Goal: Transaction & Acquisition: Purchase product/service

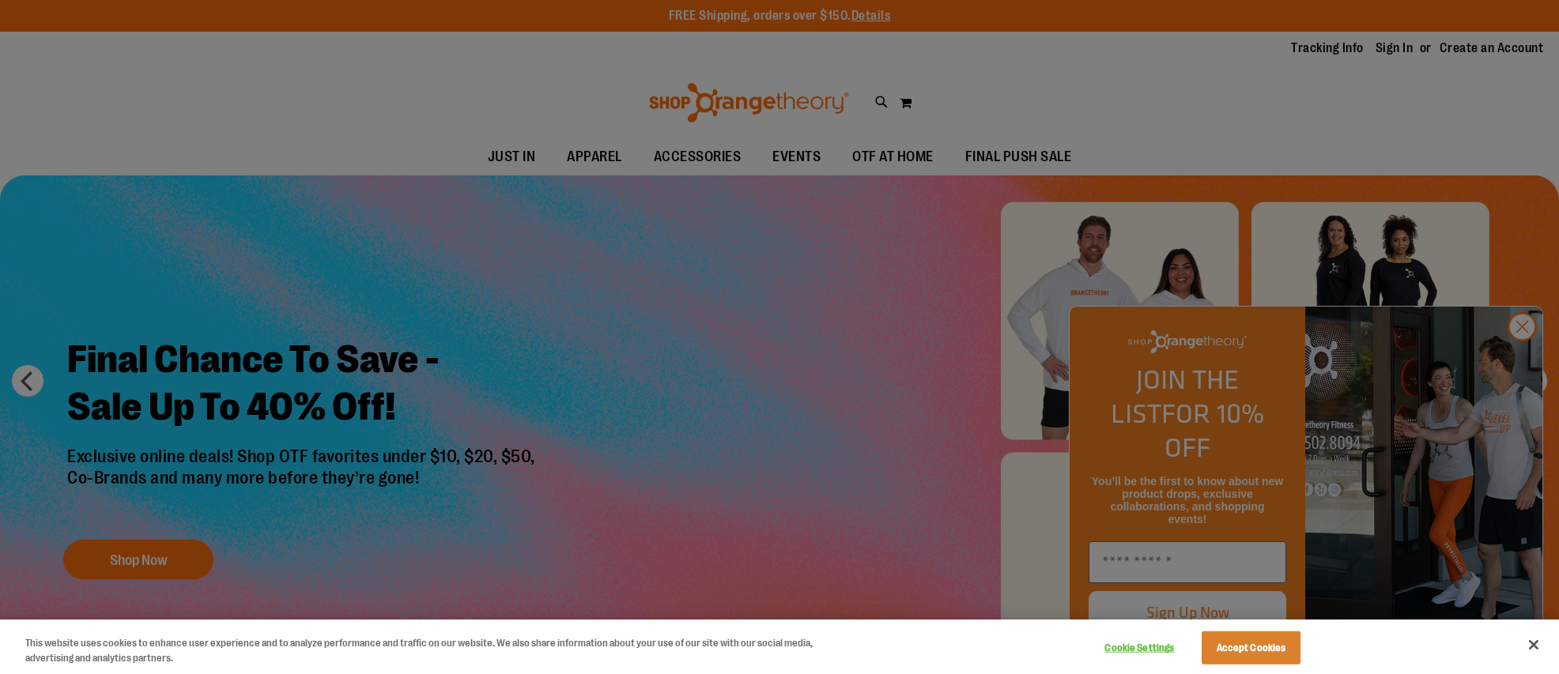
click at [1522, 359] on div at bounding box center [779, 337] width 1559 height 674
click at [686, 152] on div at bounding box center [779, 337] width 1559 height 674
click at [1522, 355] on div at bounding box center [779, 337] width 1559 height 674
click at [1534, 644] on button "Close" at bounding box center [1533, 645] width 35 height 35
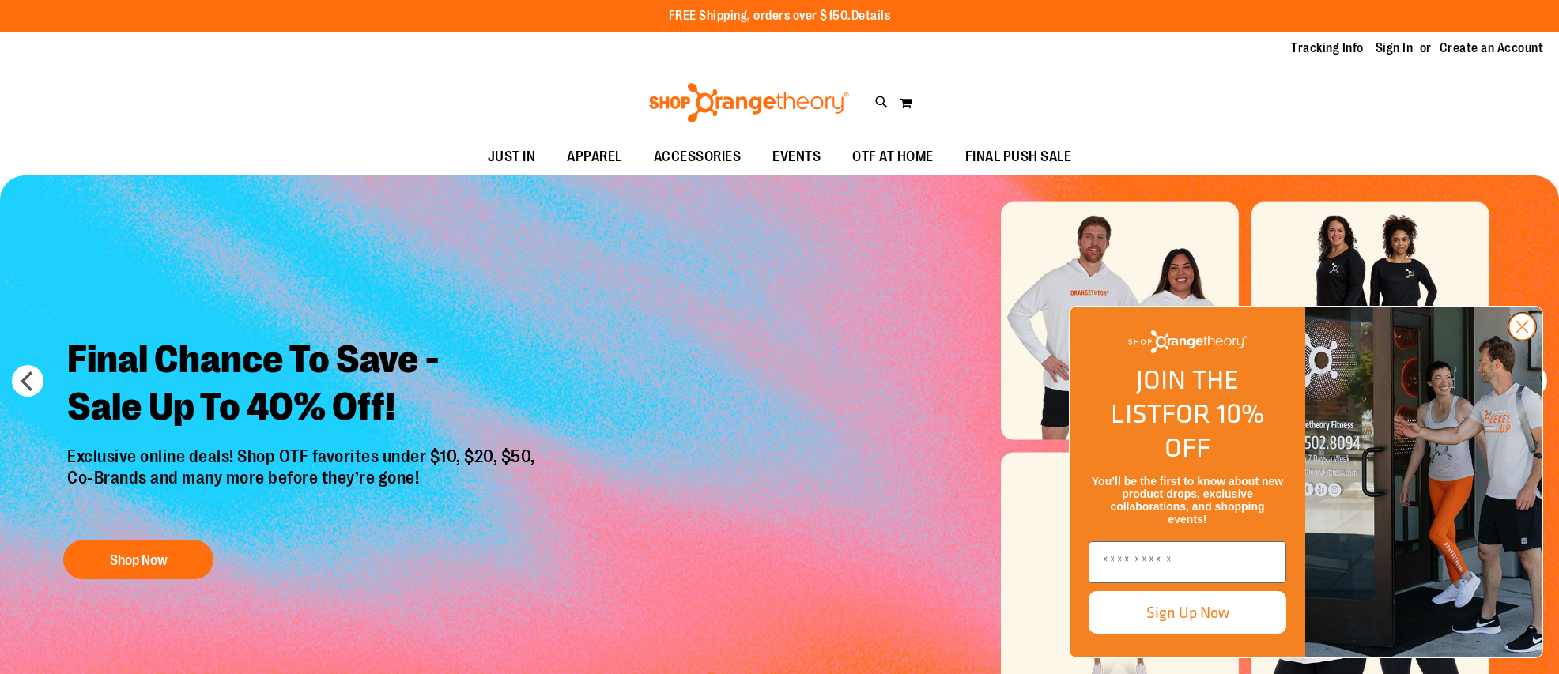
click at [1521, 333] on icon "Close dialog" at bounding box center [1522, 327] width 11 height 11
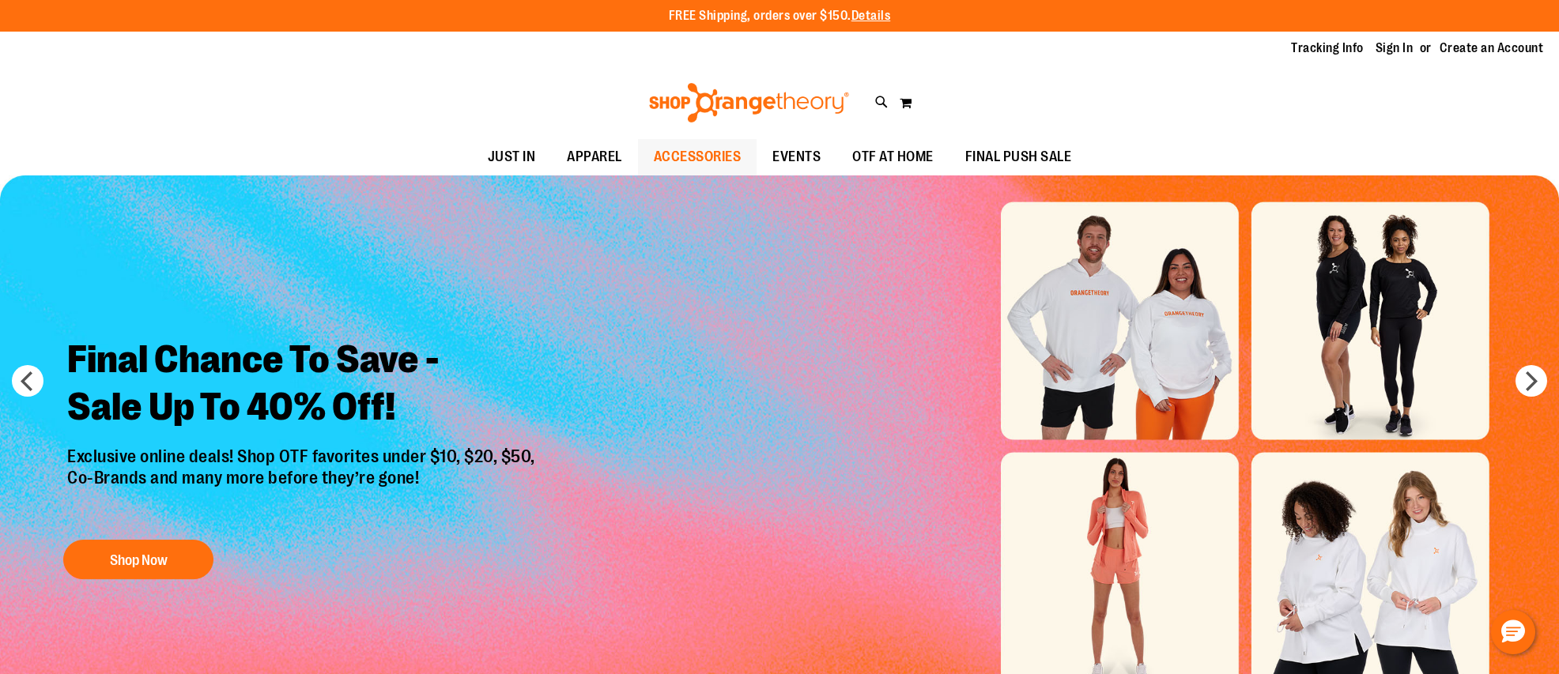
click at [685, 153] on span "ACCESSORIES" at bounding box center [698, 157] width 88 height 36
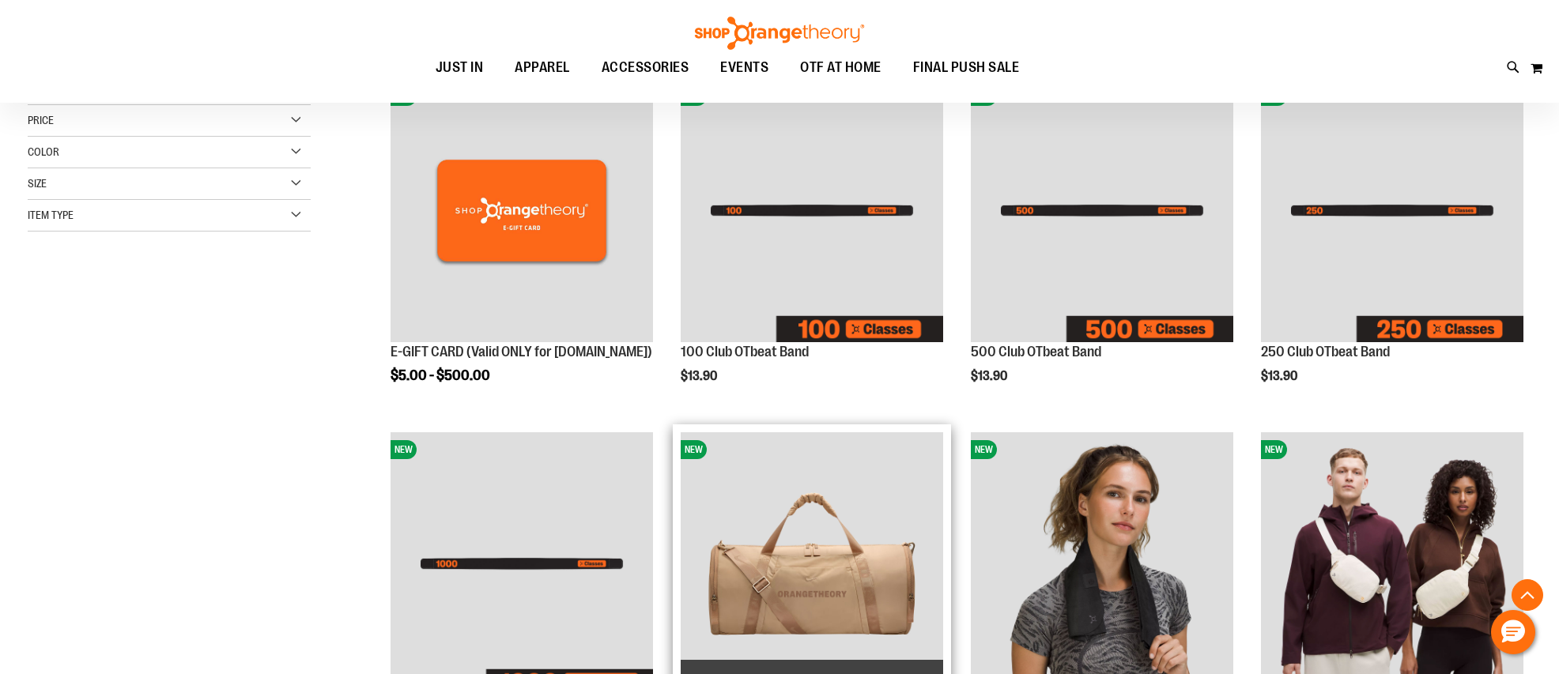
scroll to position [400, 0]
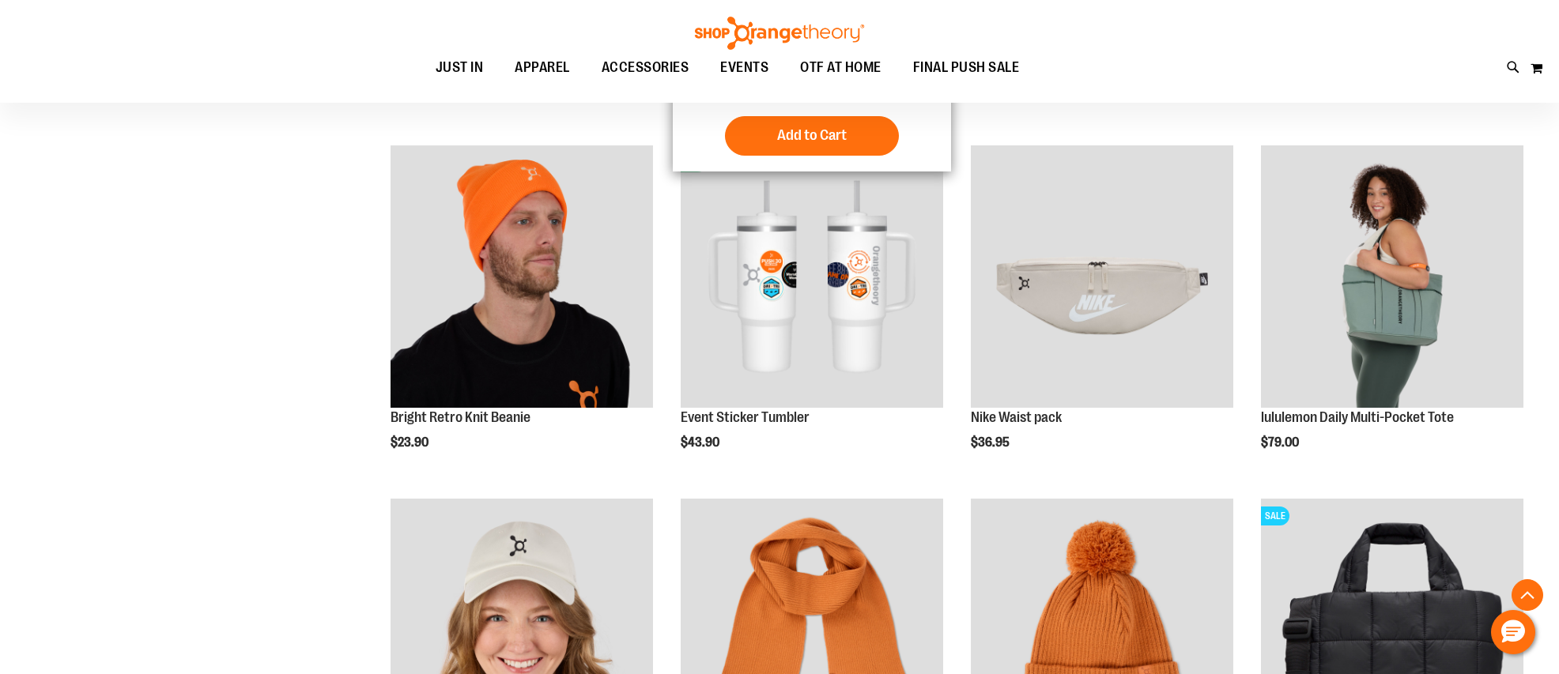
scroll to position [1789, 0]
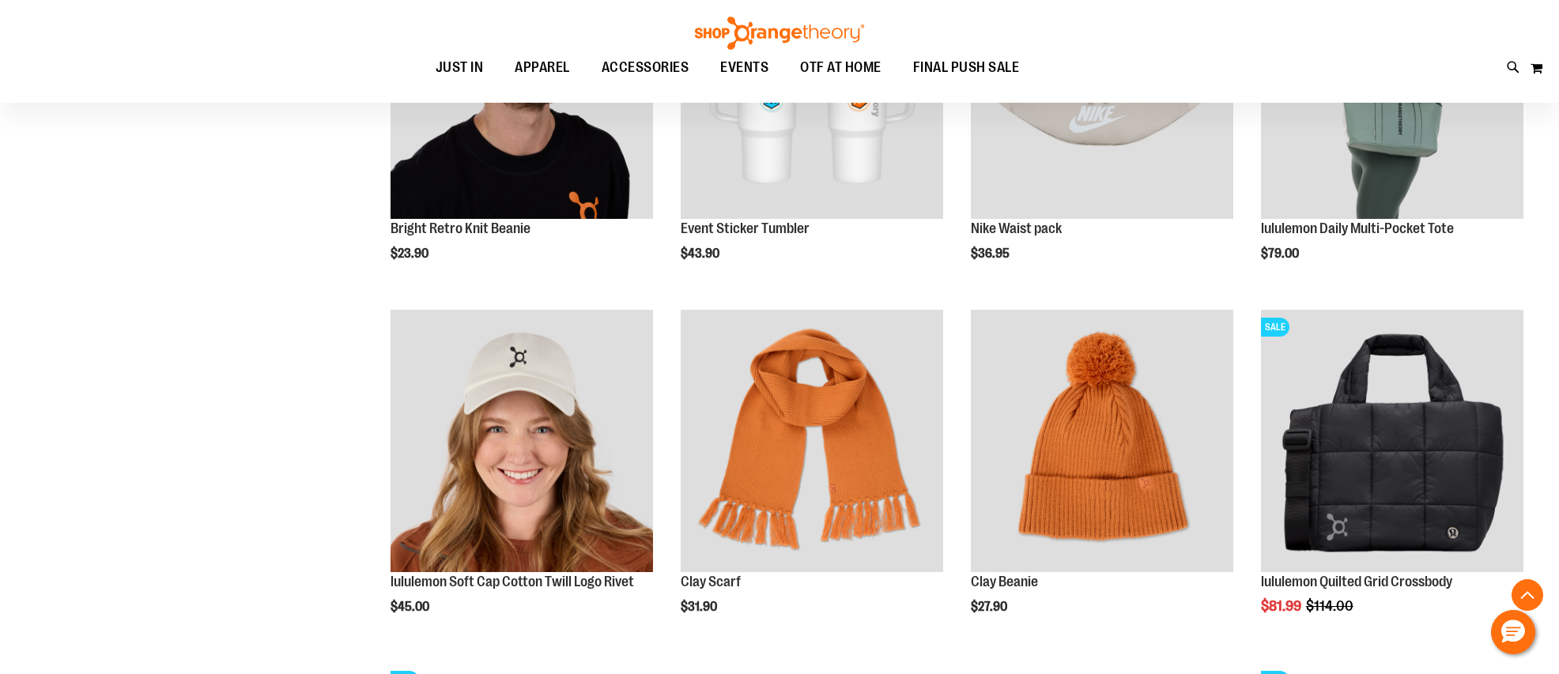
scroll to position [2217, 0]
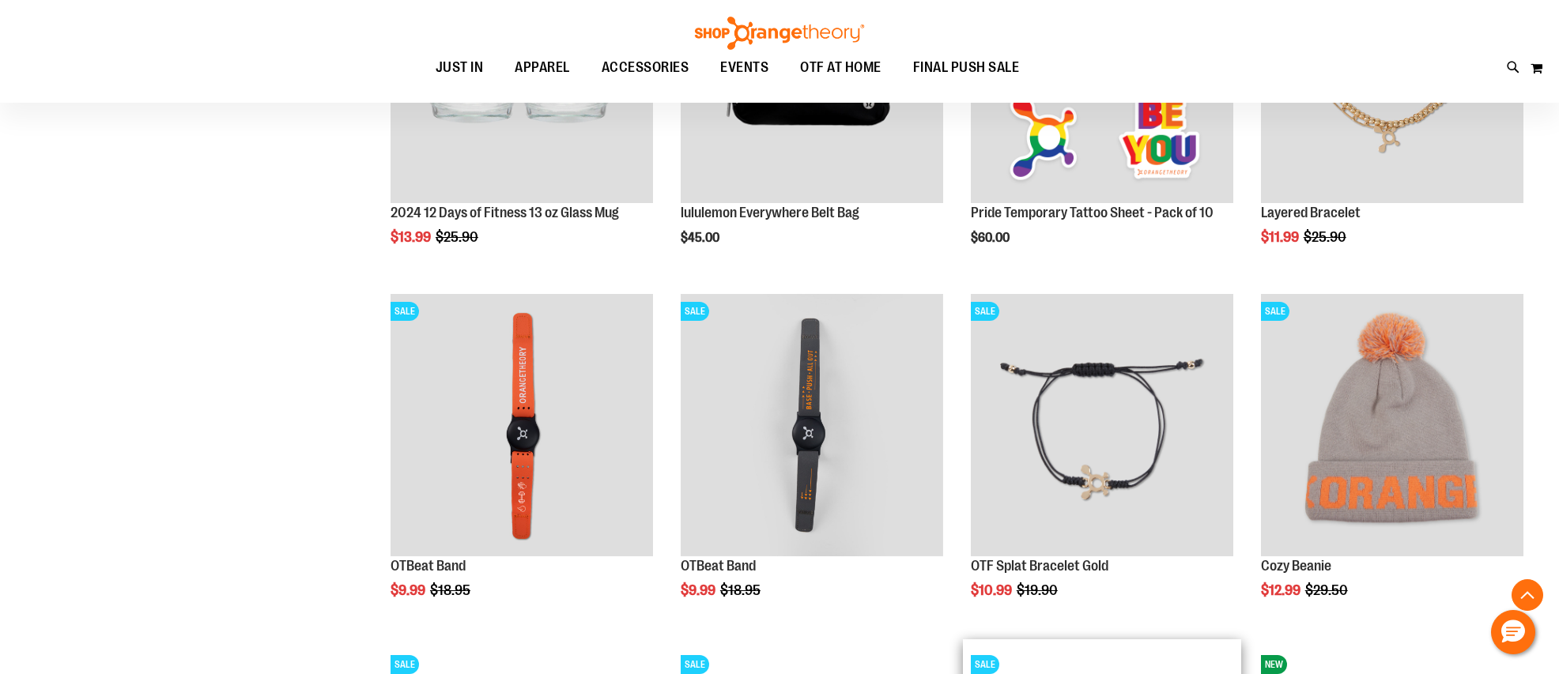
scroll to position [2492, 0]
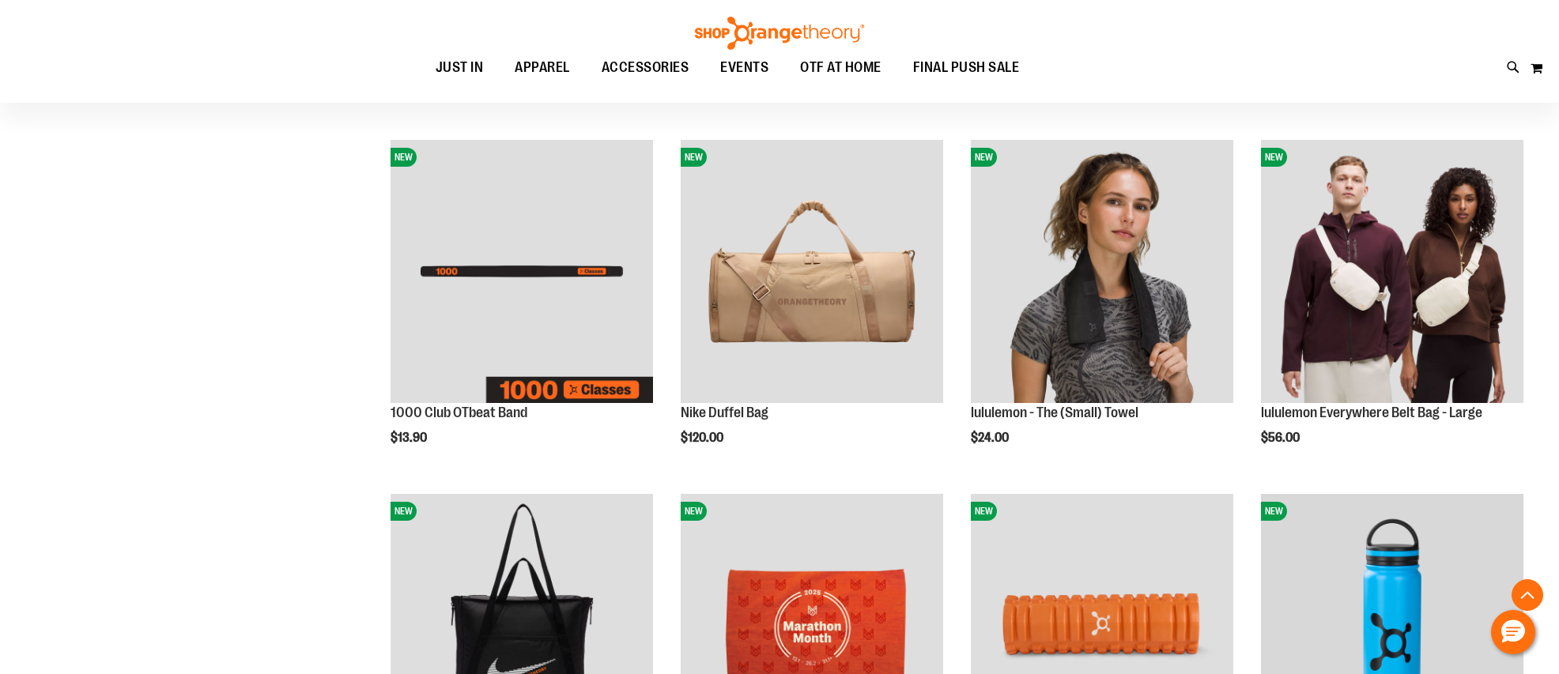
scroll to position [730, 0]
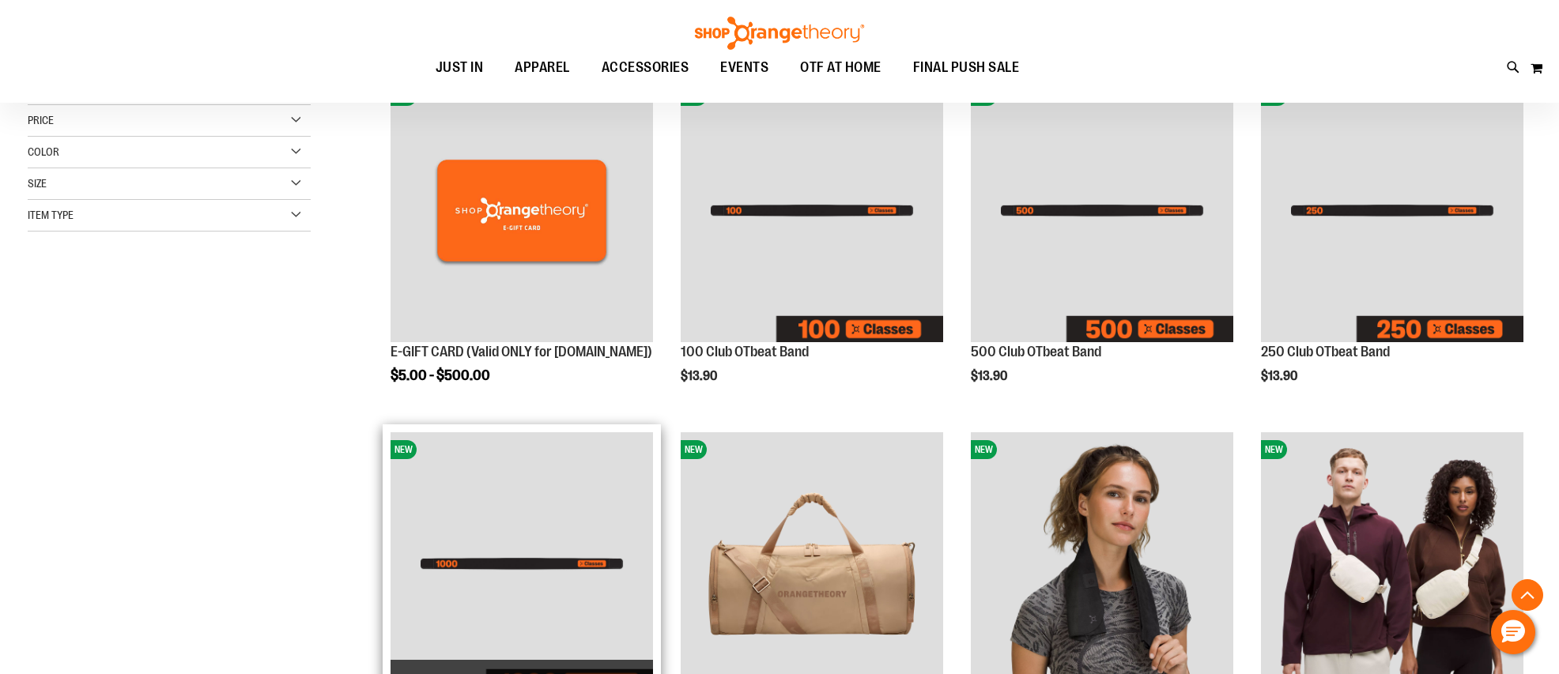
scroll to position [81, 0]
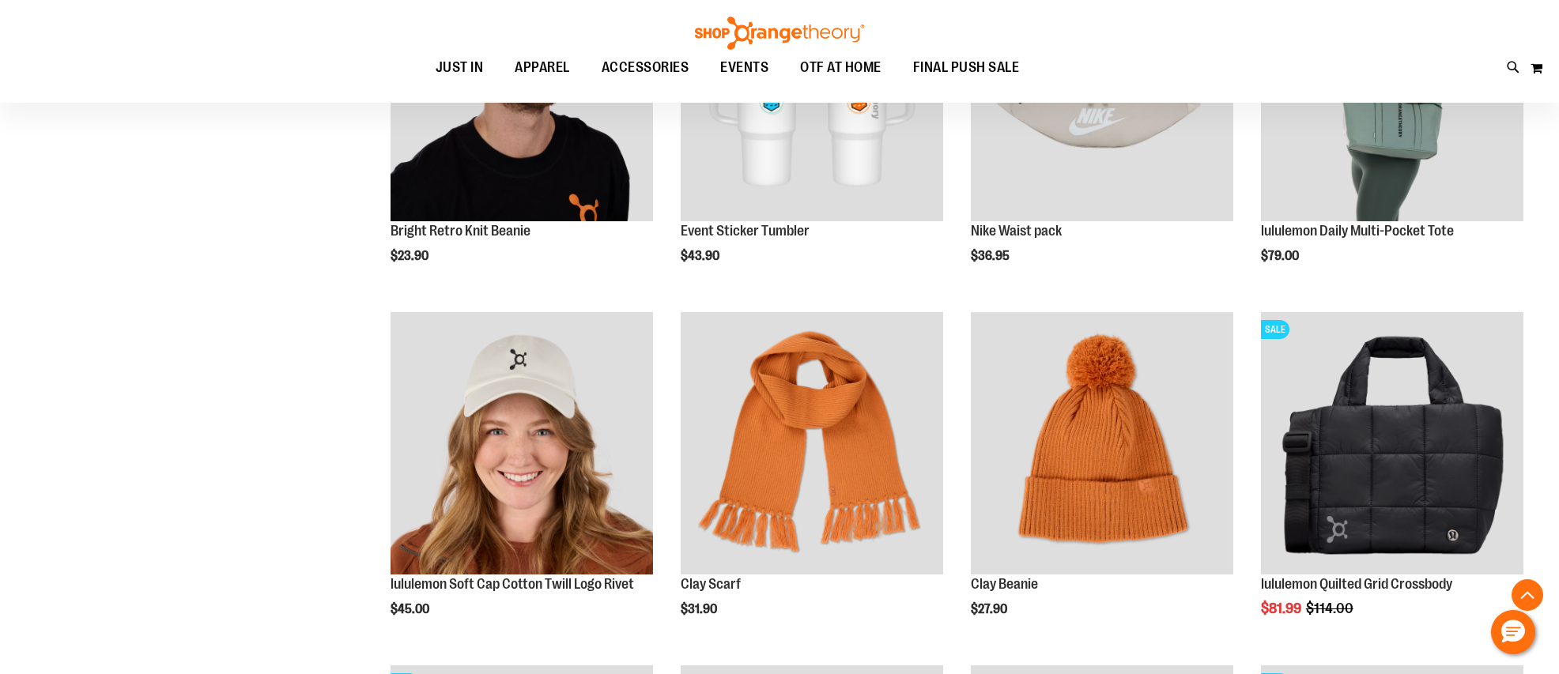
scroll to position [2132, 0]
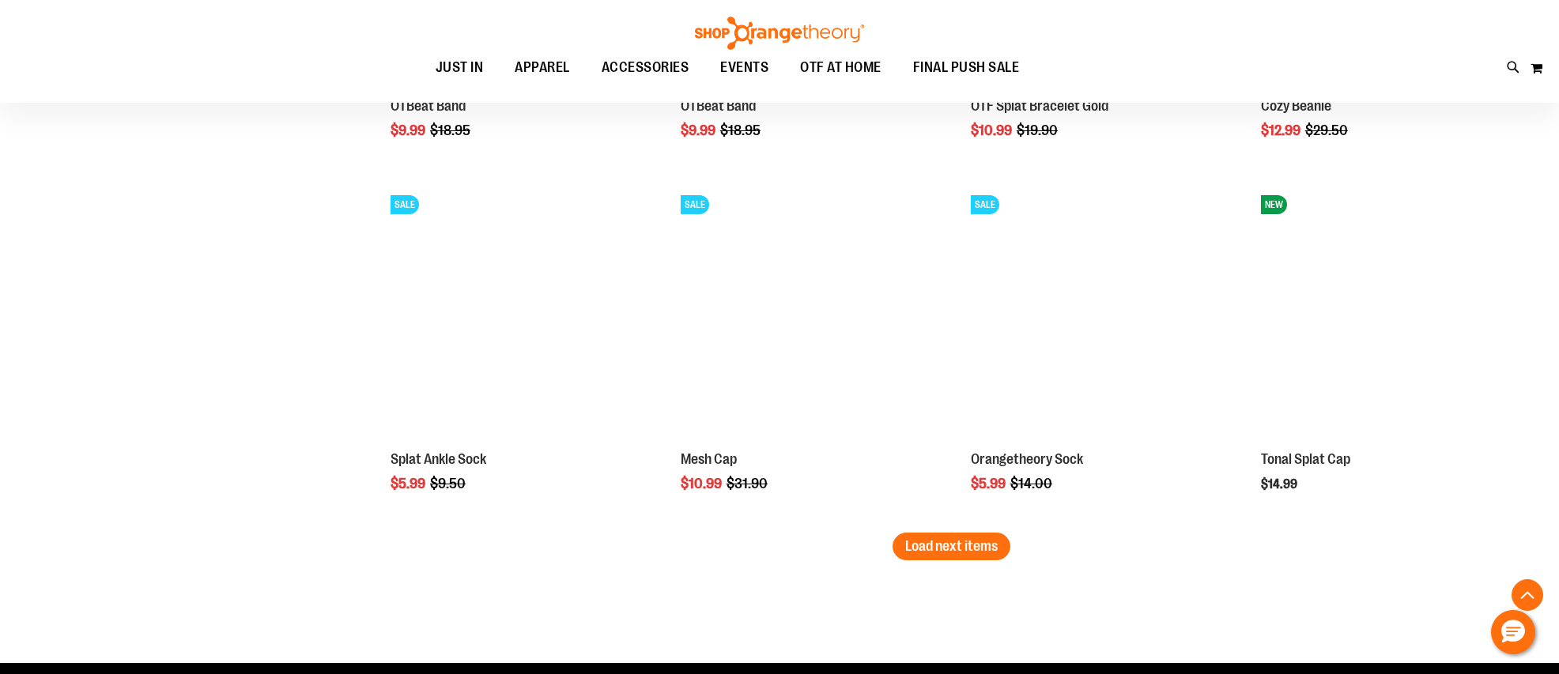
scroll to position [3247, 0]
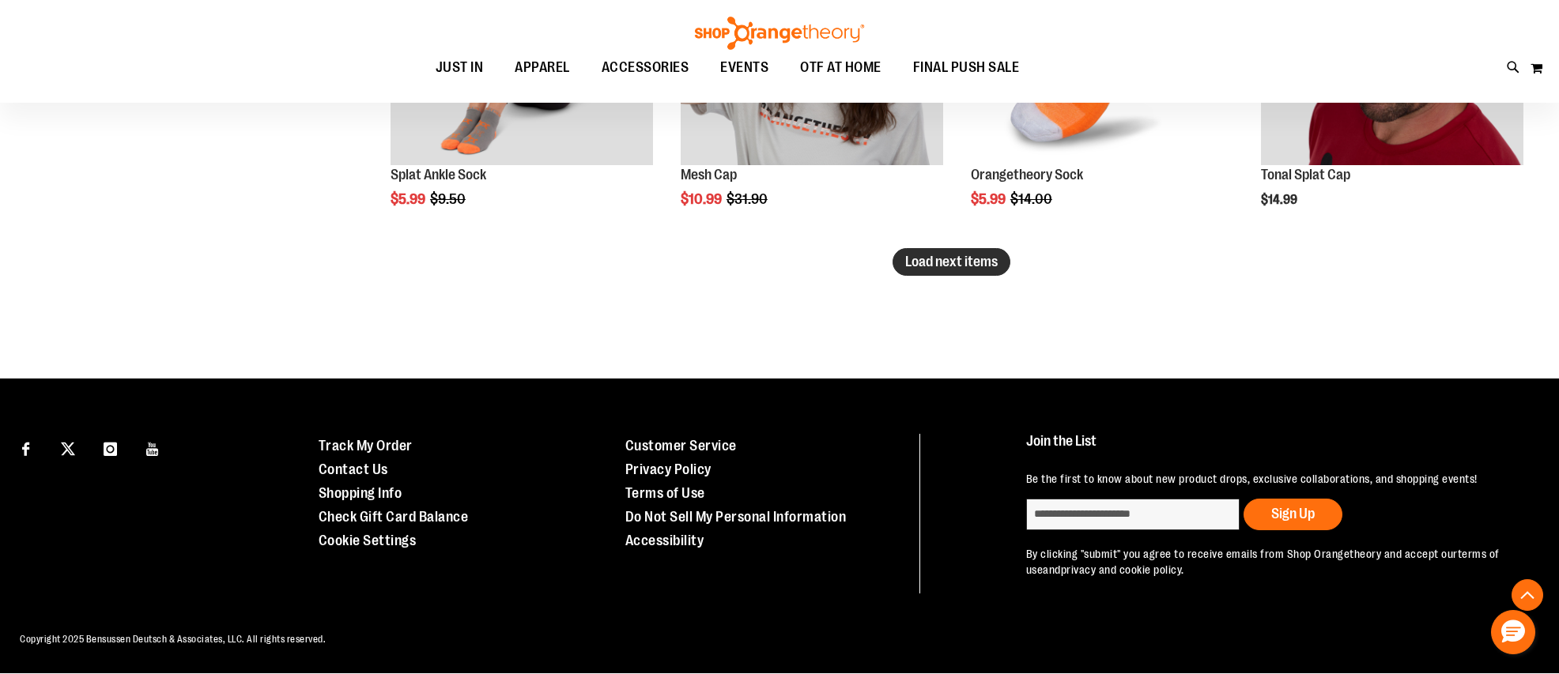
click at [970, 262] on span "Load next items" at bounding box center [951, 262] width 93 height 16
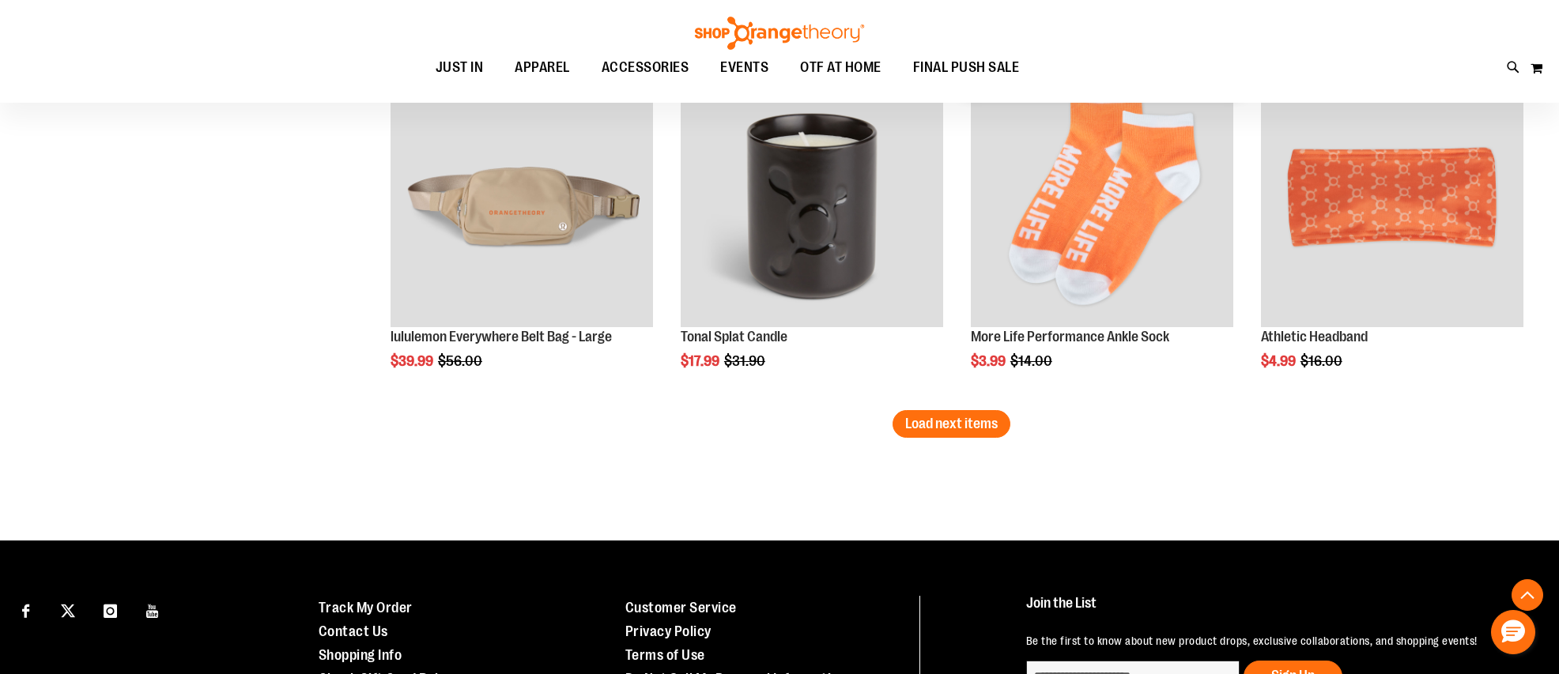
scroll to position [4307, 0]
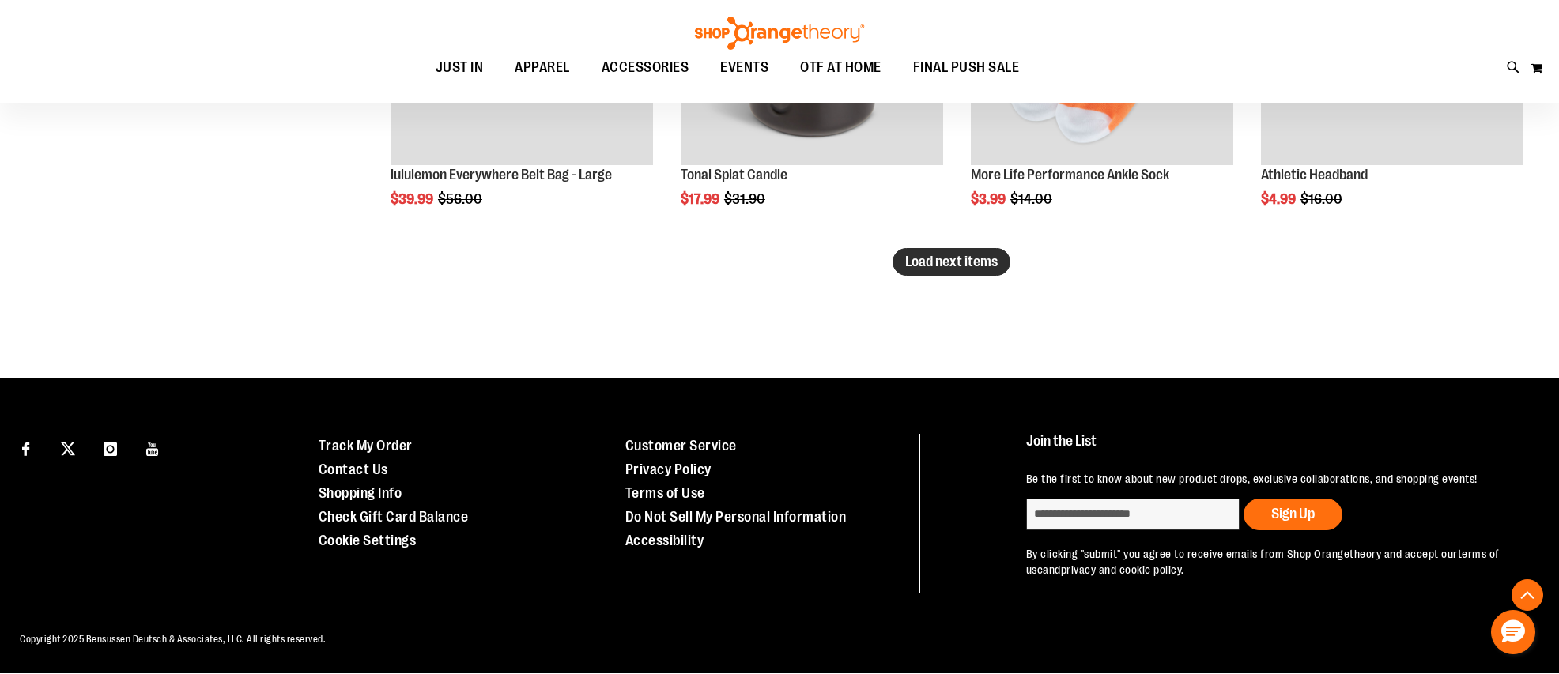
click at [963, 267] on span "Load next items" at bounding box center [951, 262] width 93 height 16
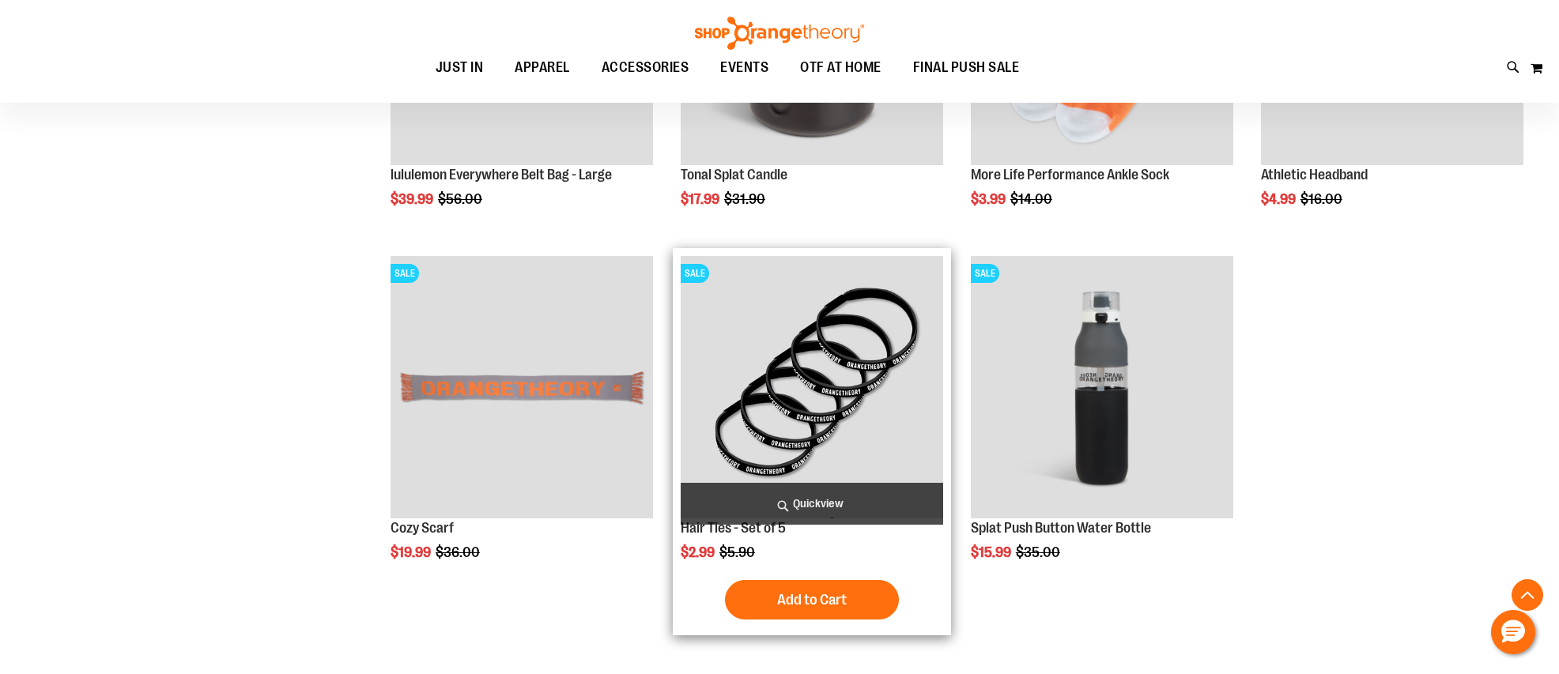
scroll to position [4044, 0]
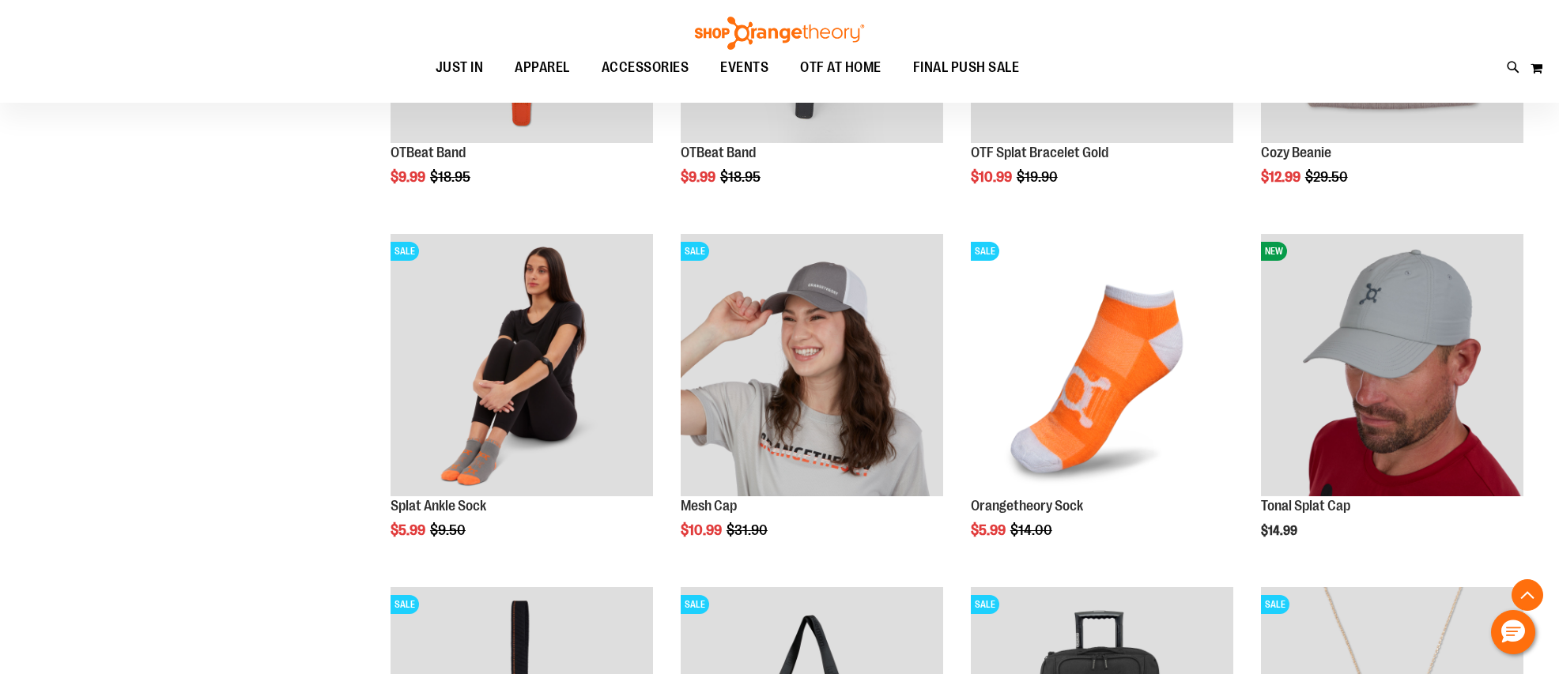
scroll to position [3191, 0]
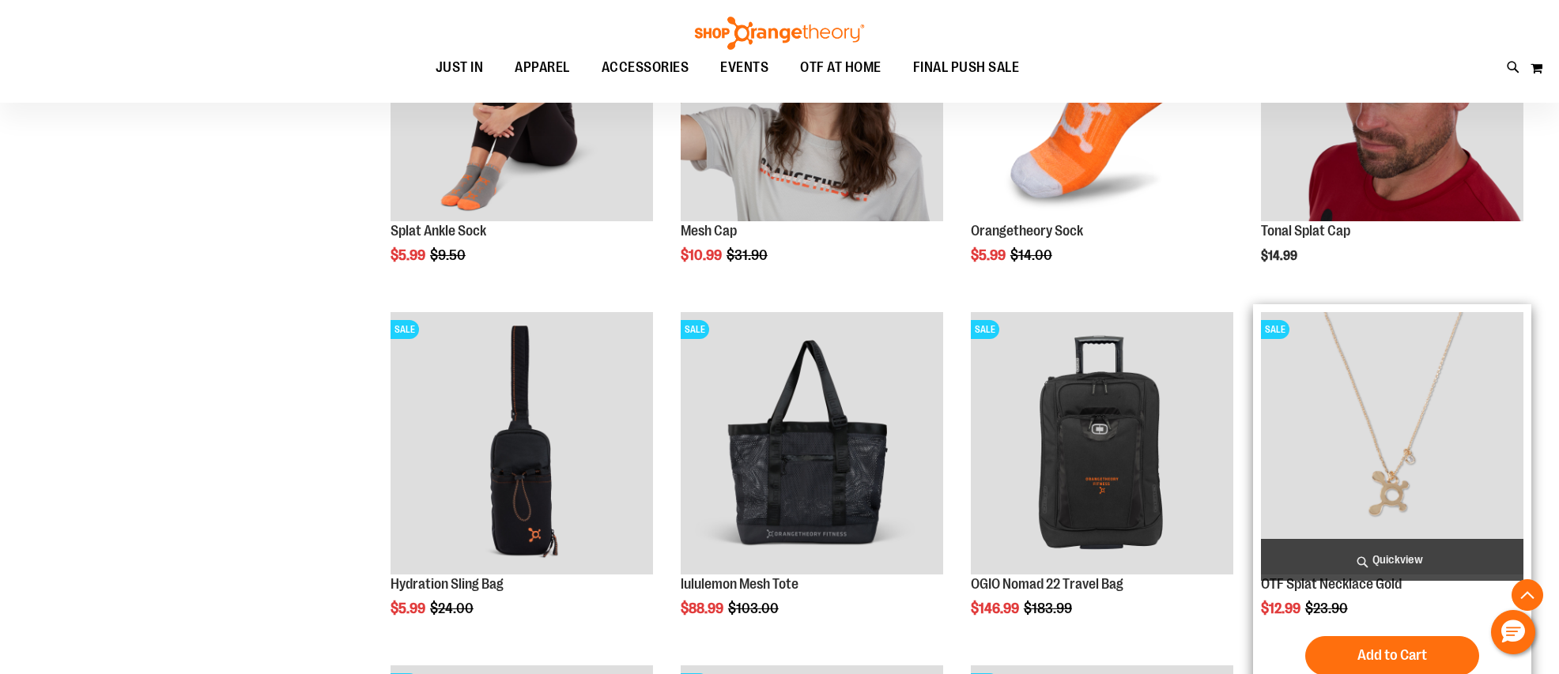
click at [1466, 432] on img "product" at bounding box center [1392, 443] width 262 height 262
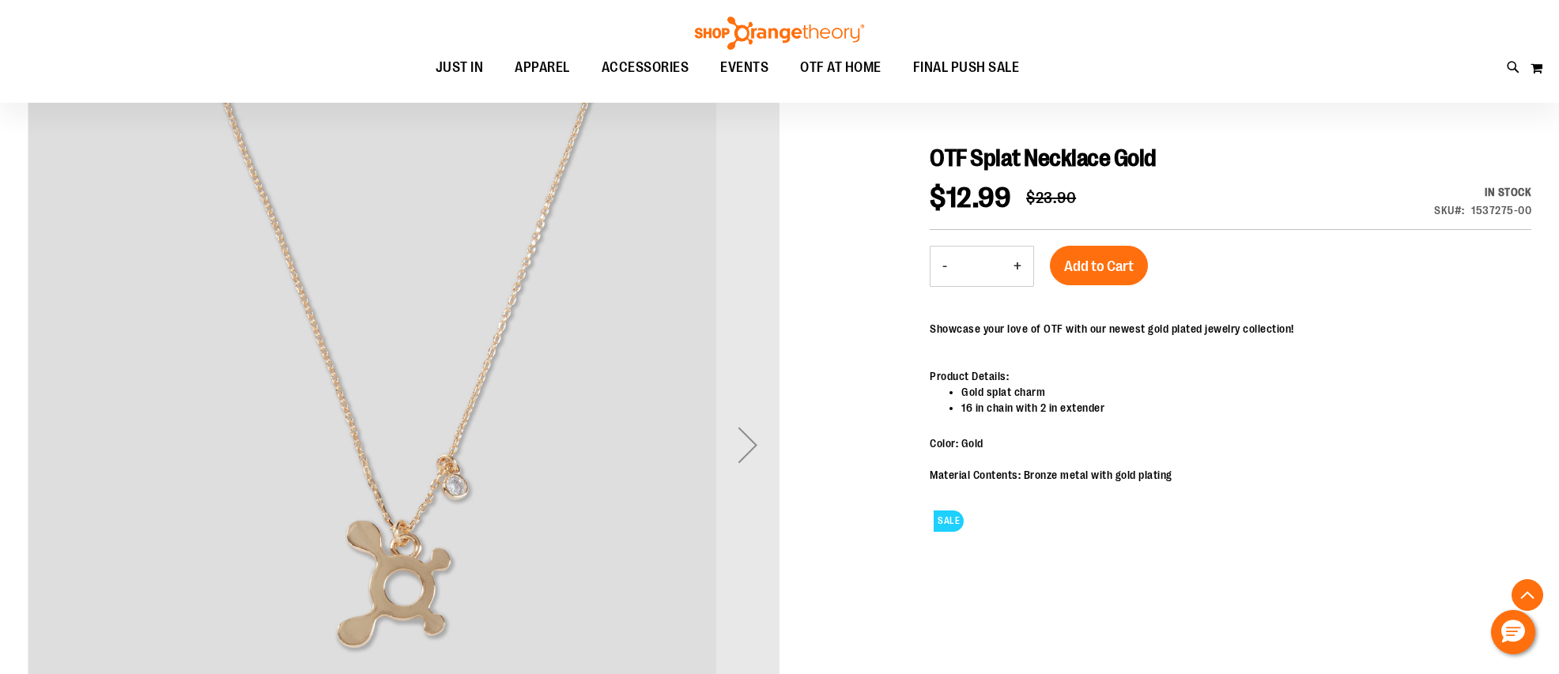
scroll to position [599, 0]
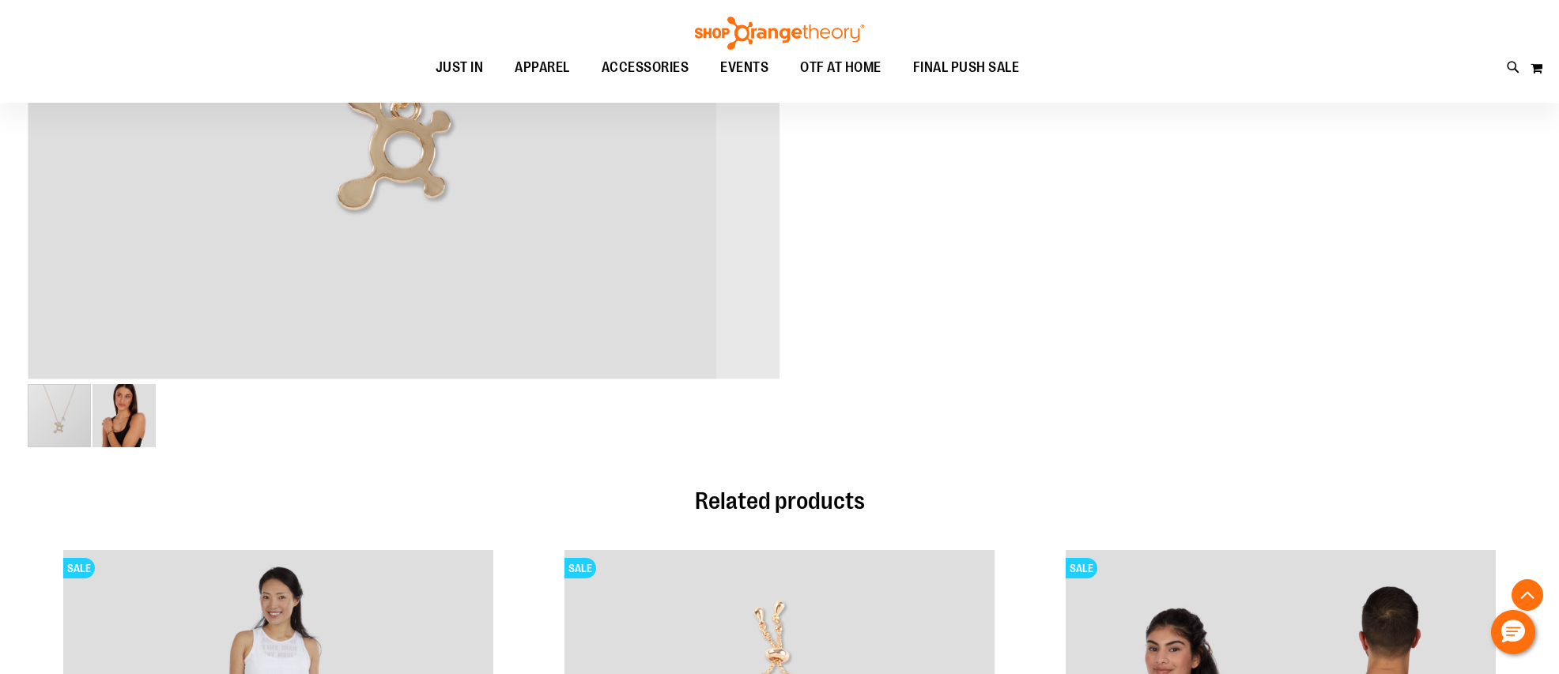
click at [117, 432] on img "image 2 of 2" at bounding box center [124, 415] width 63 height 63
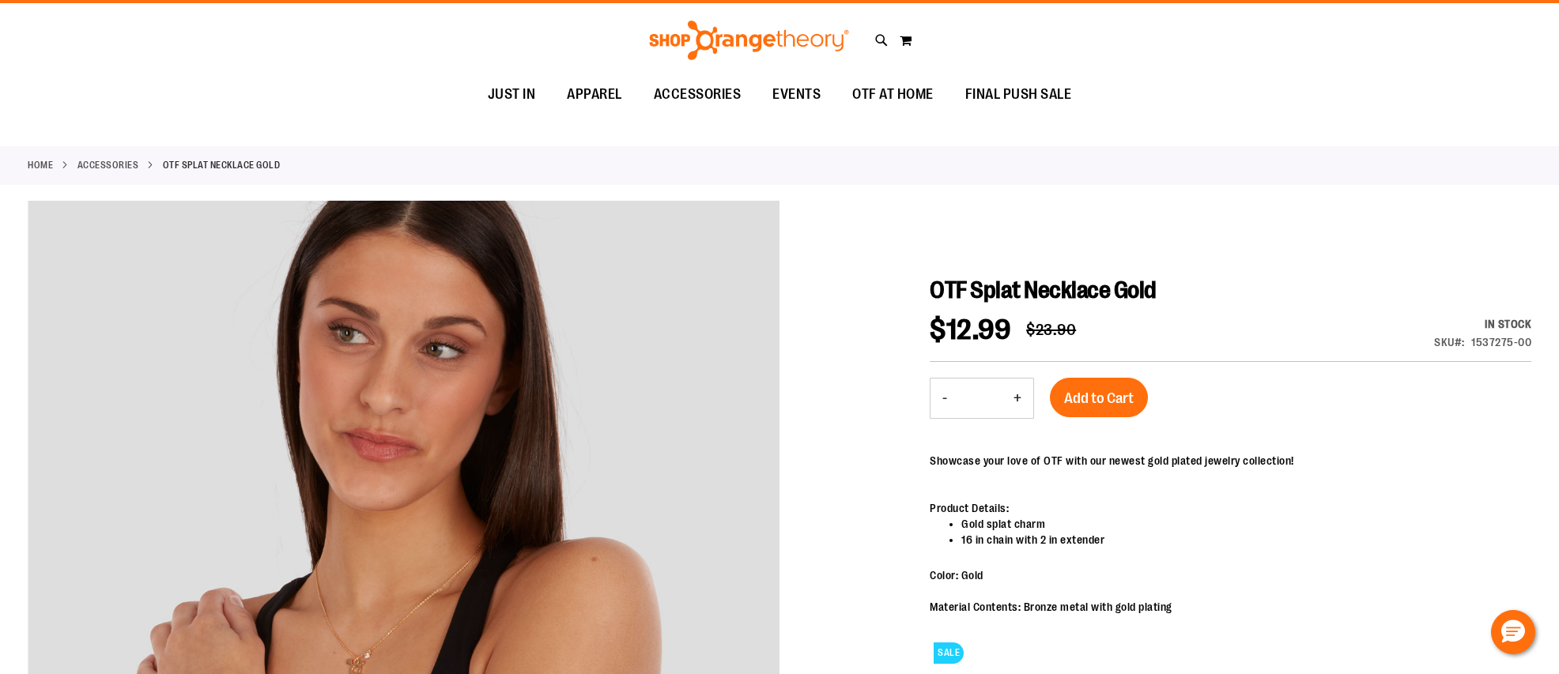
scroll to position [0, 0]
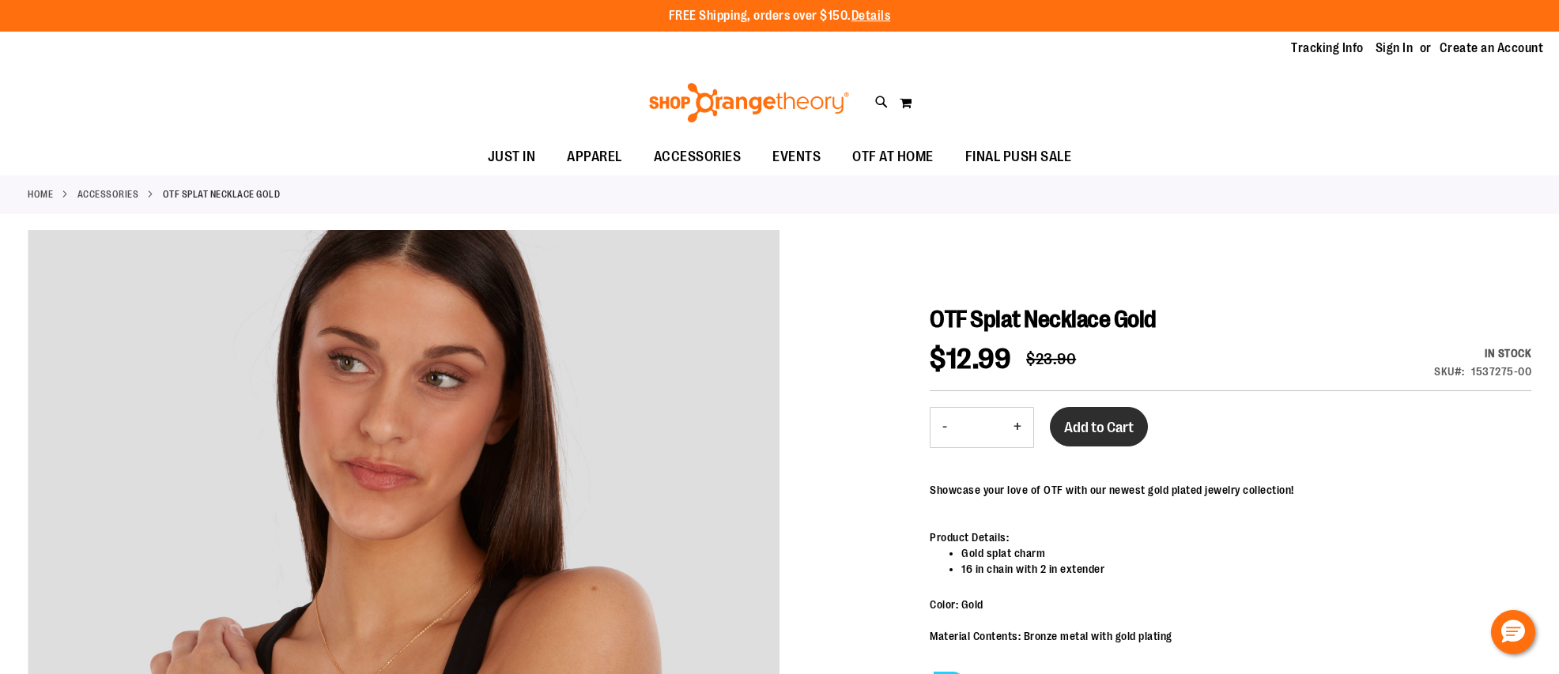
click at [1089, 417] on button "Add to Cart" at bounding box center [1099, 427] width 98 height 40
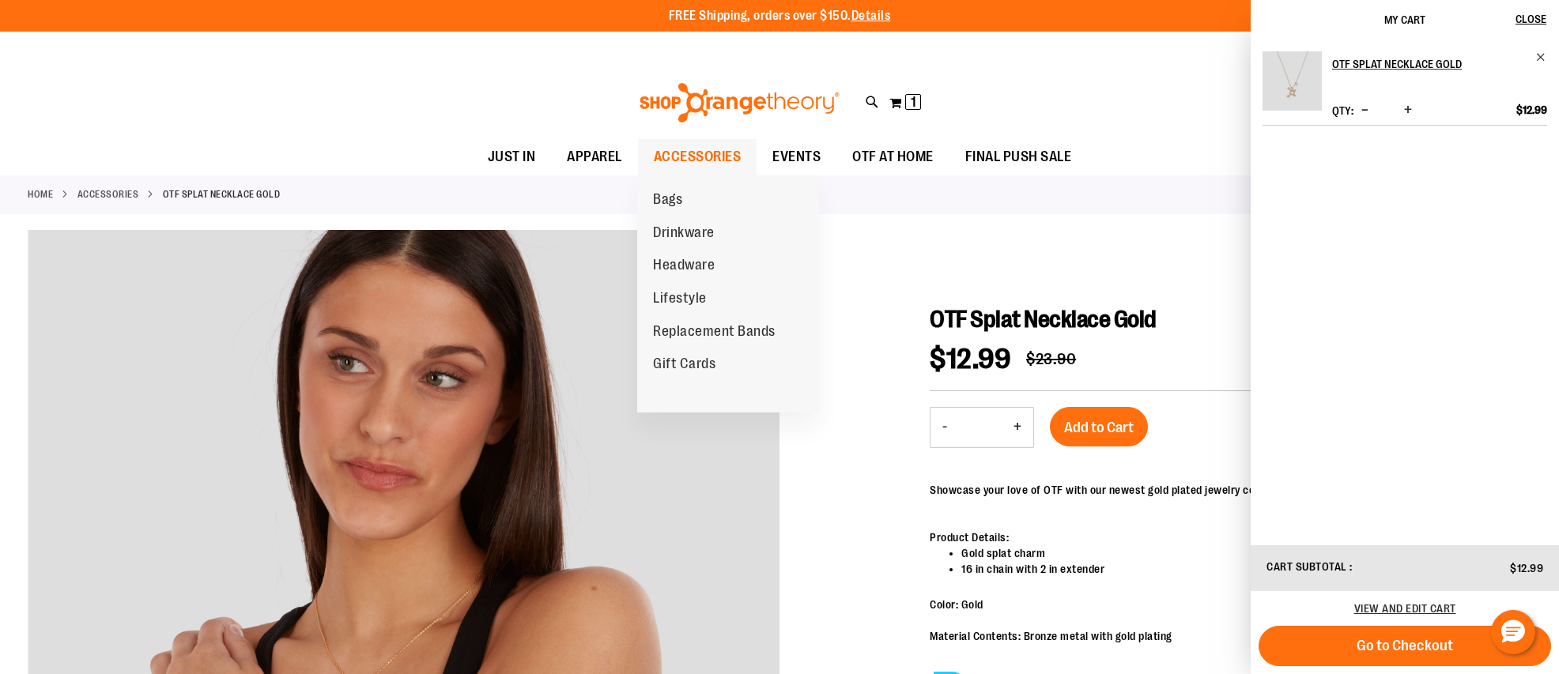
click at [691, 153] on span "ACCESSORIES" at bounding box center [698, 157] width 88 height 36
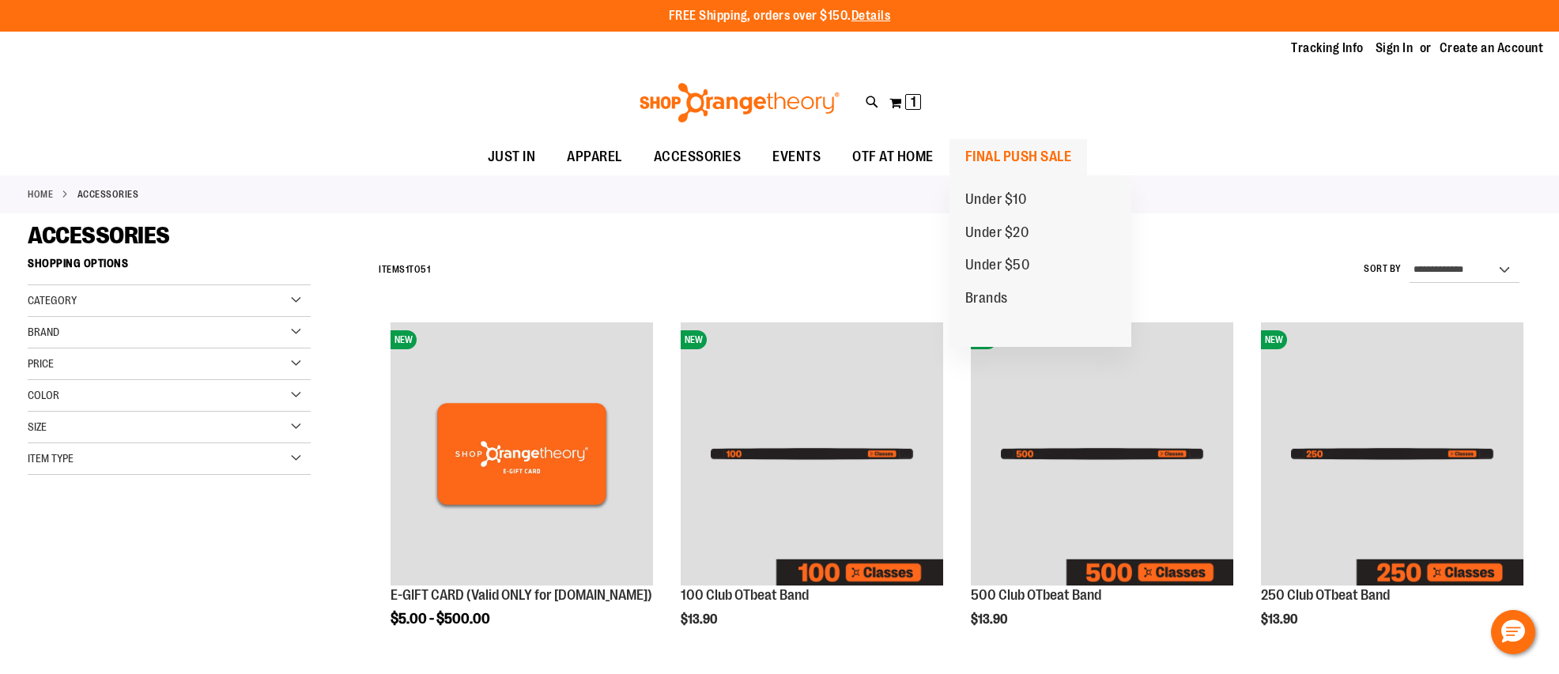
click at [1028, 147] on span "FINAL PUSH SALE" at bounding box center [1018, 157] width 107 height 36
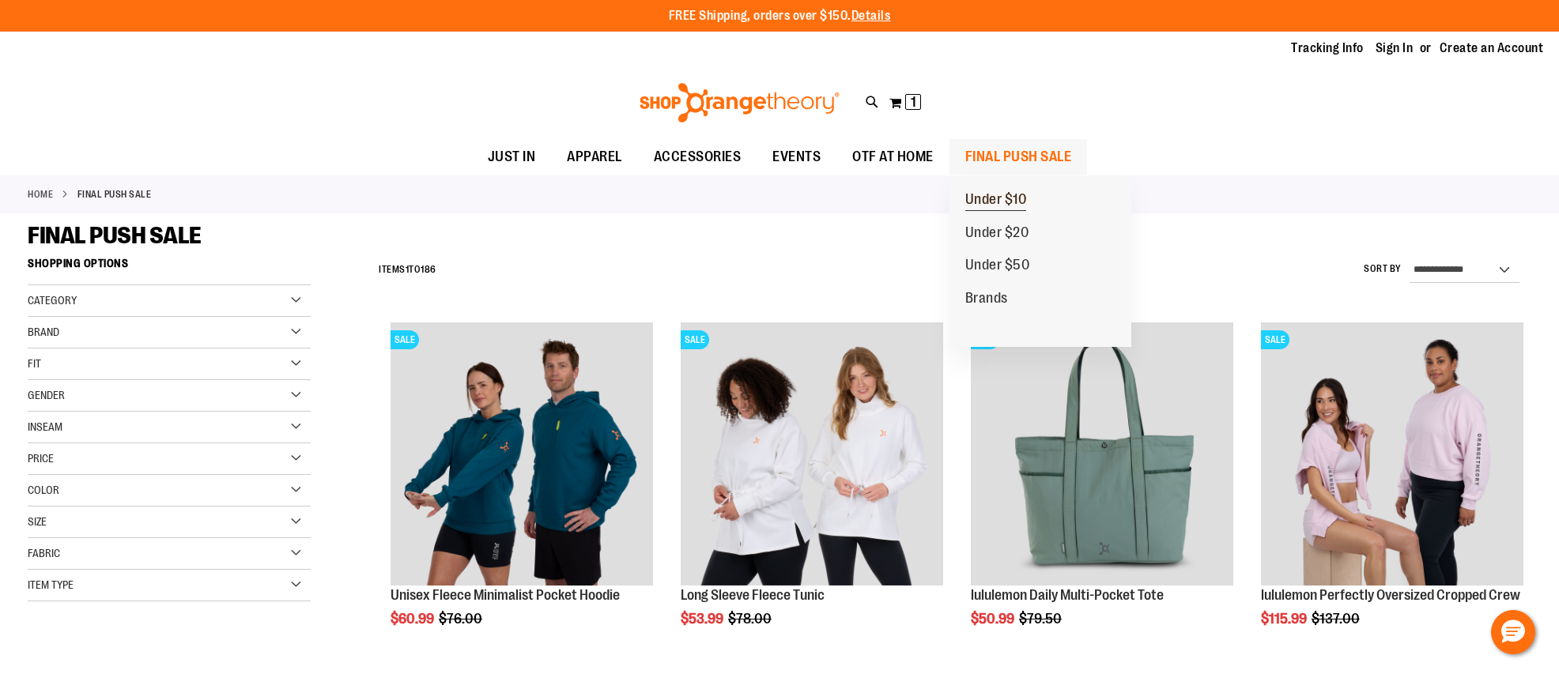
click at [1006, 205] on span "Under $10" at bounding box center [996, 201] width 62 height 20
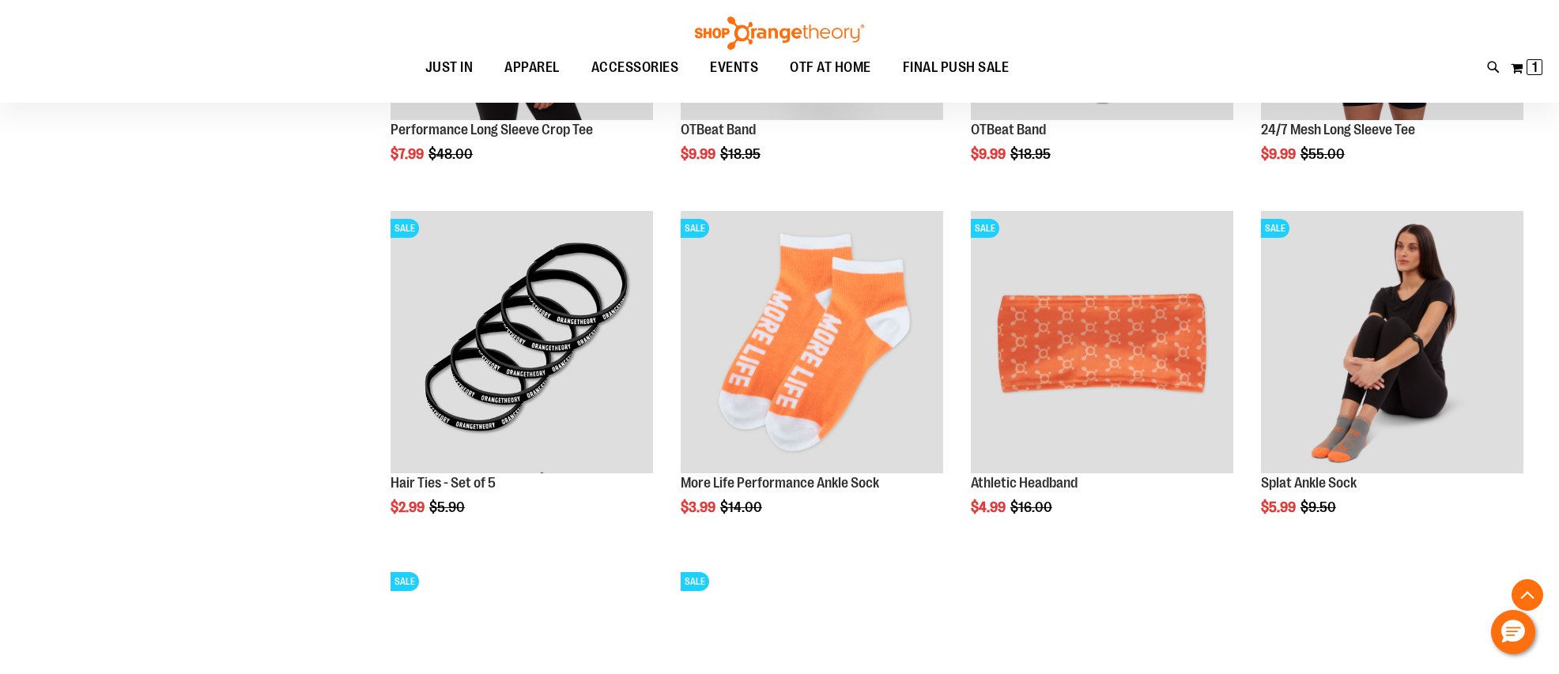
scroll to position [1253, 0]
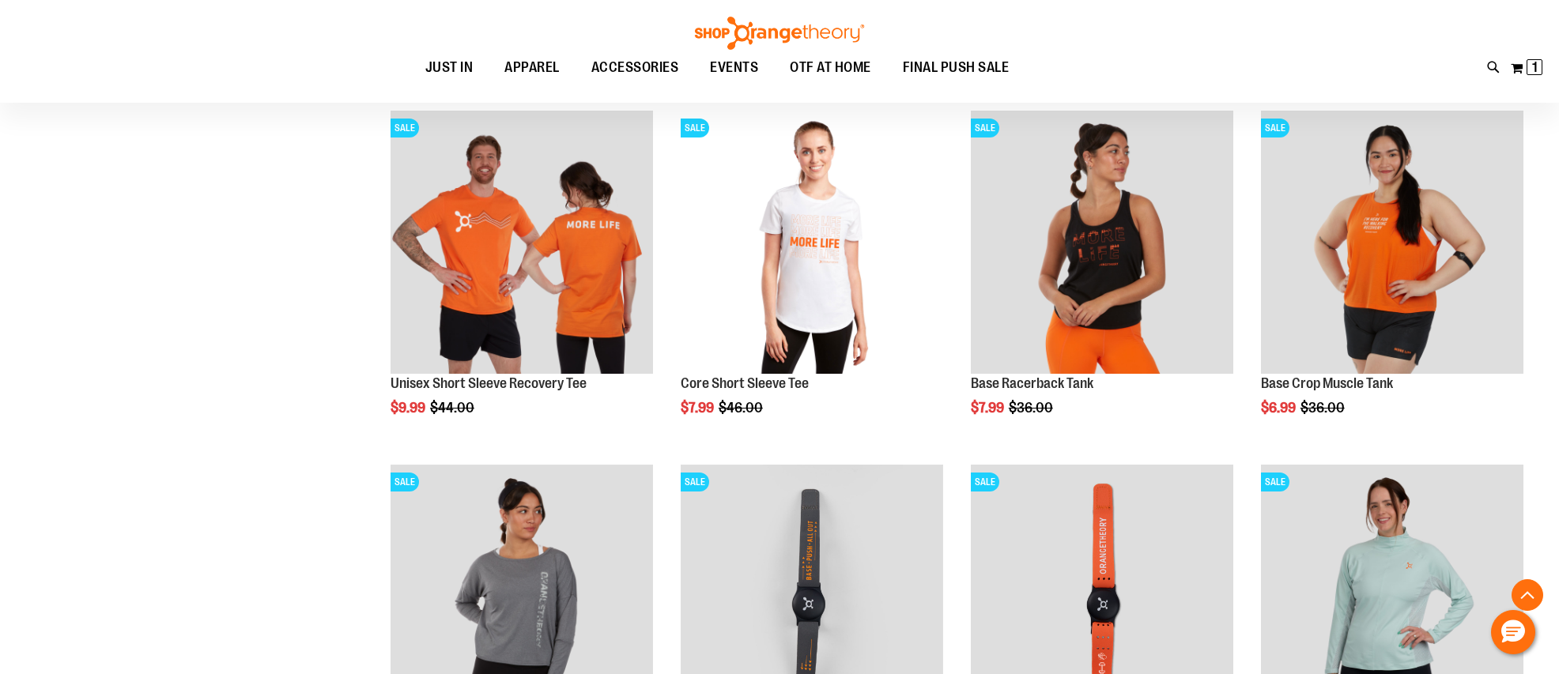
scroll to position [757, 0]
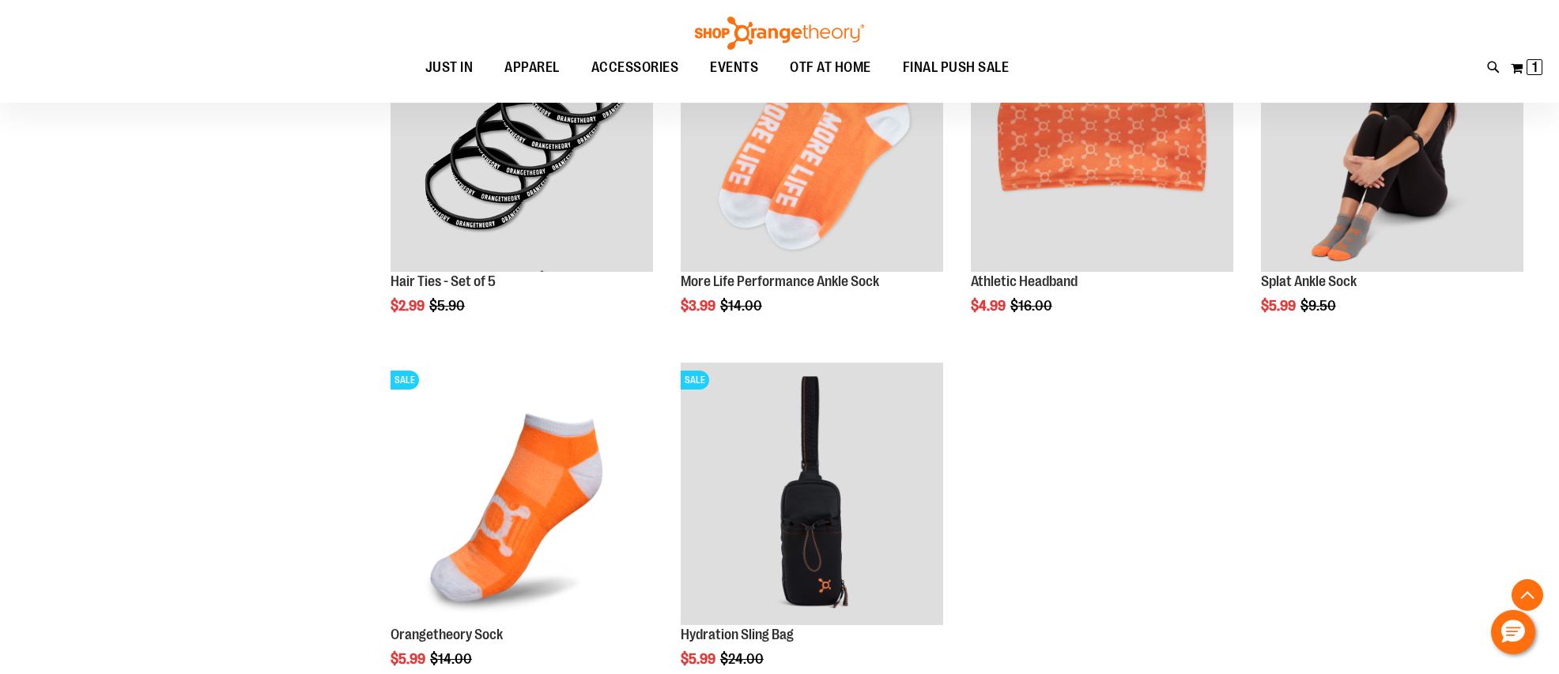
scroll to position [1709, 0]
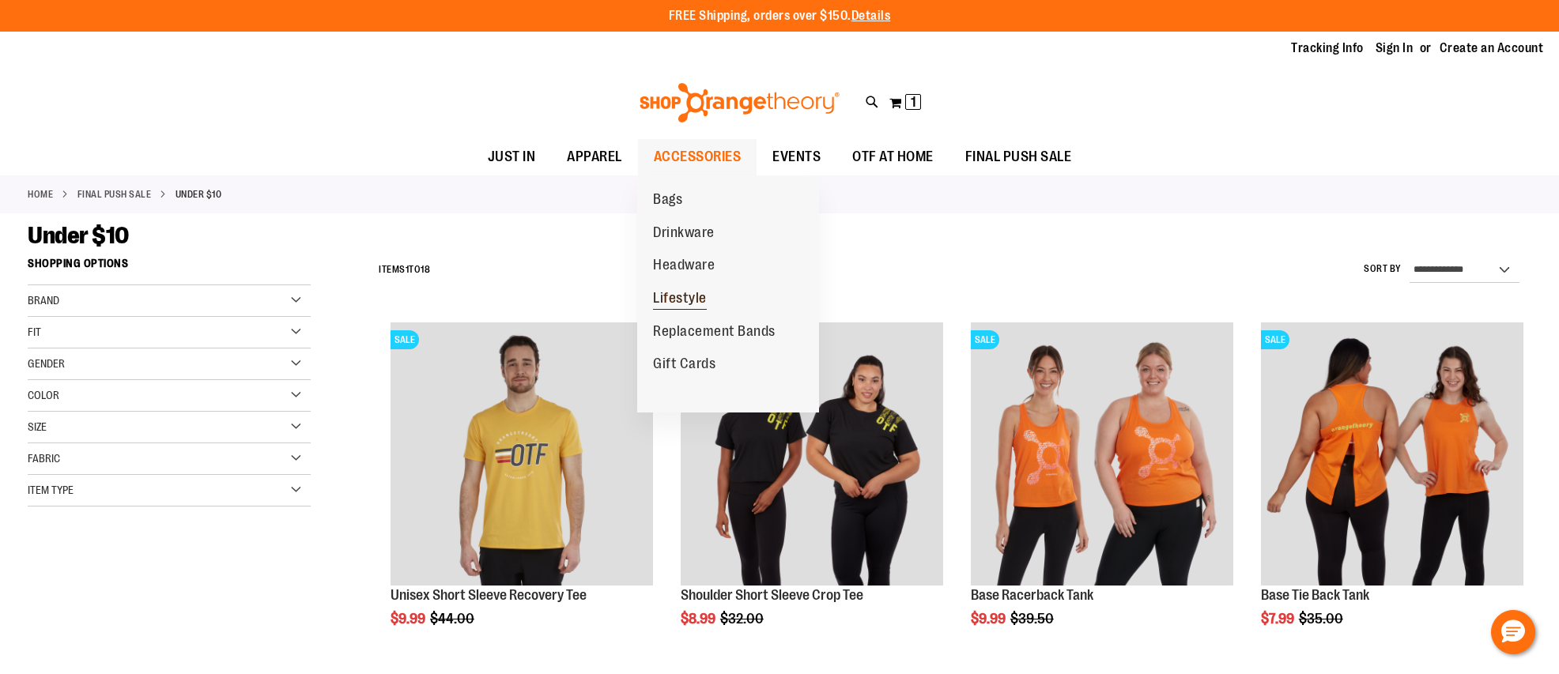
click at [676, 297] on span "Lifestyle" at bounding box center [680, 300] width 54 height 20
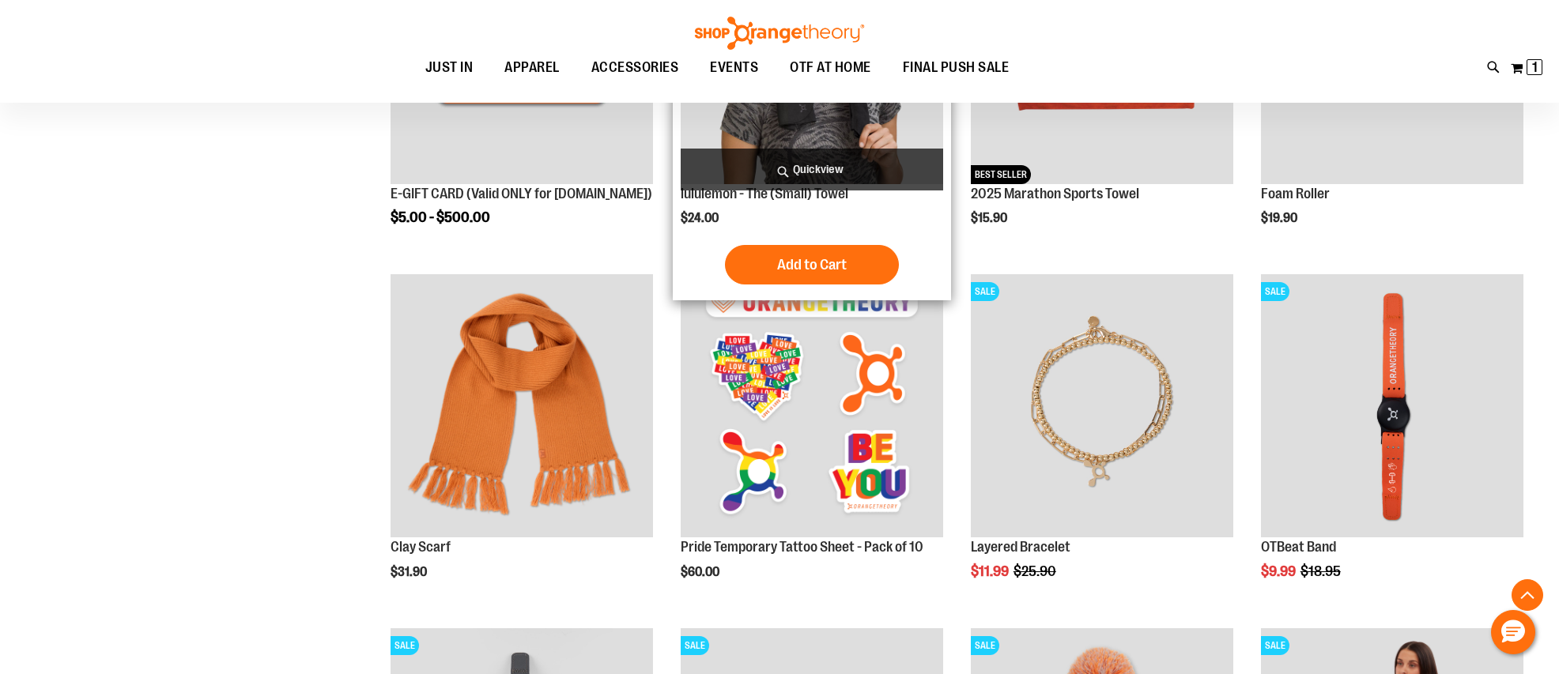
scroll to position [421, 0]
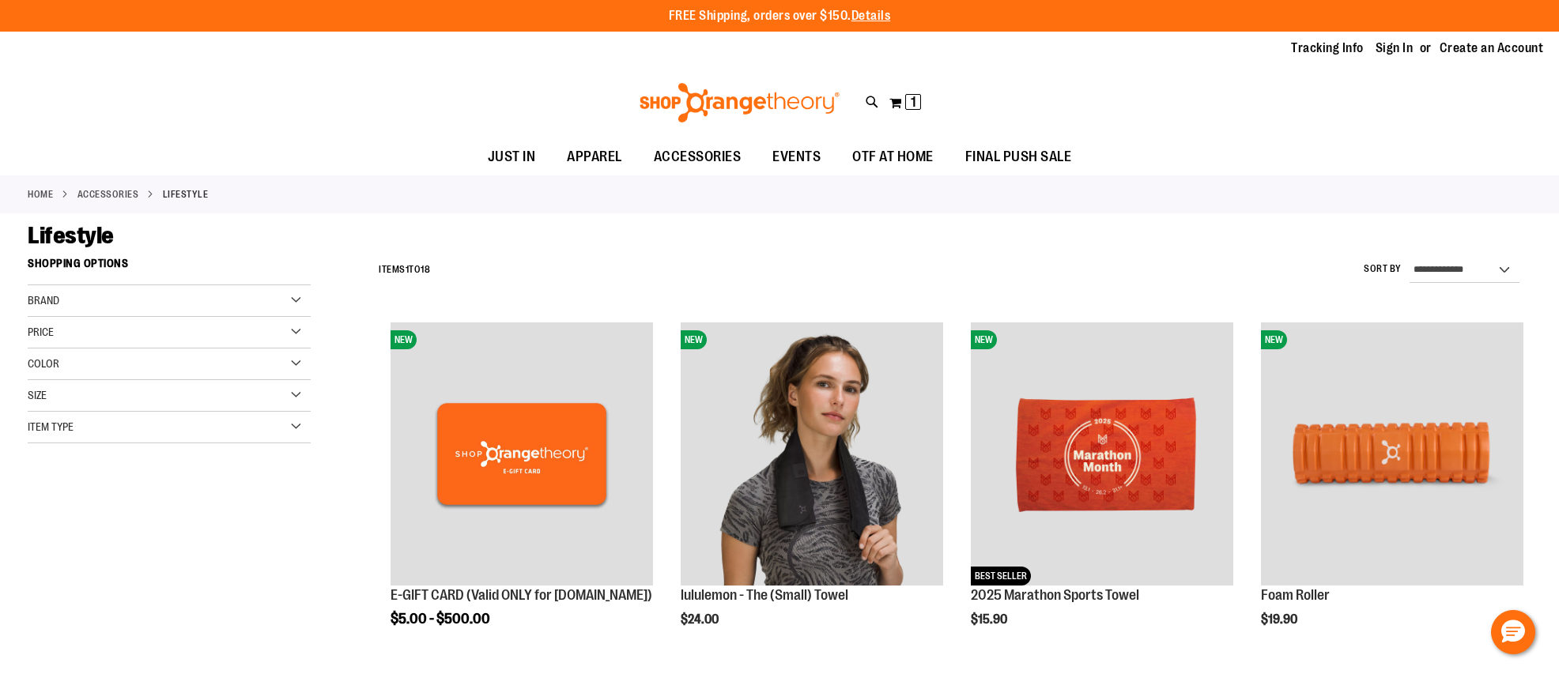
scroll to position [9, 0]
